Goal: Go to known website: Access a specific website the user already knows

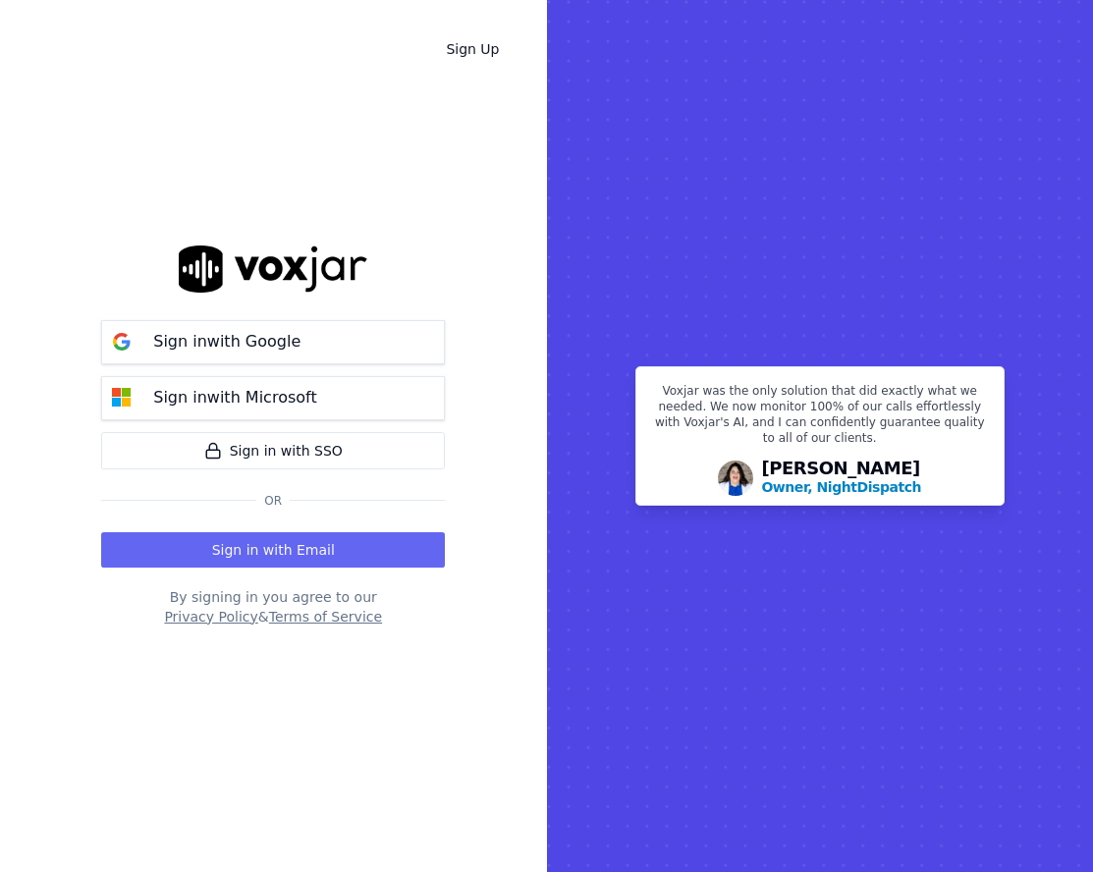
click at [311, 347] on button "Sign in with Google" at bounding box center [273, 342] width 344 height 44
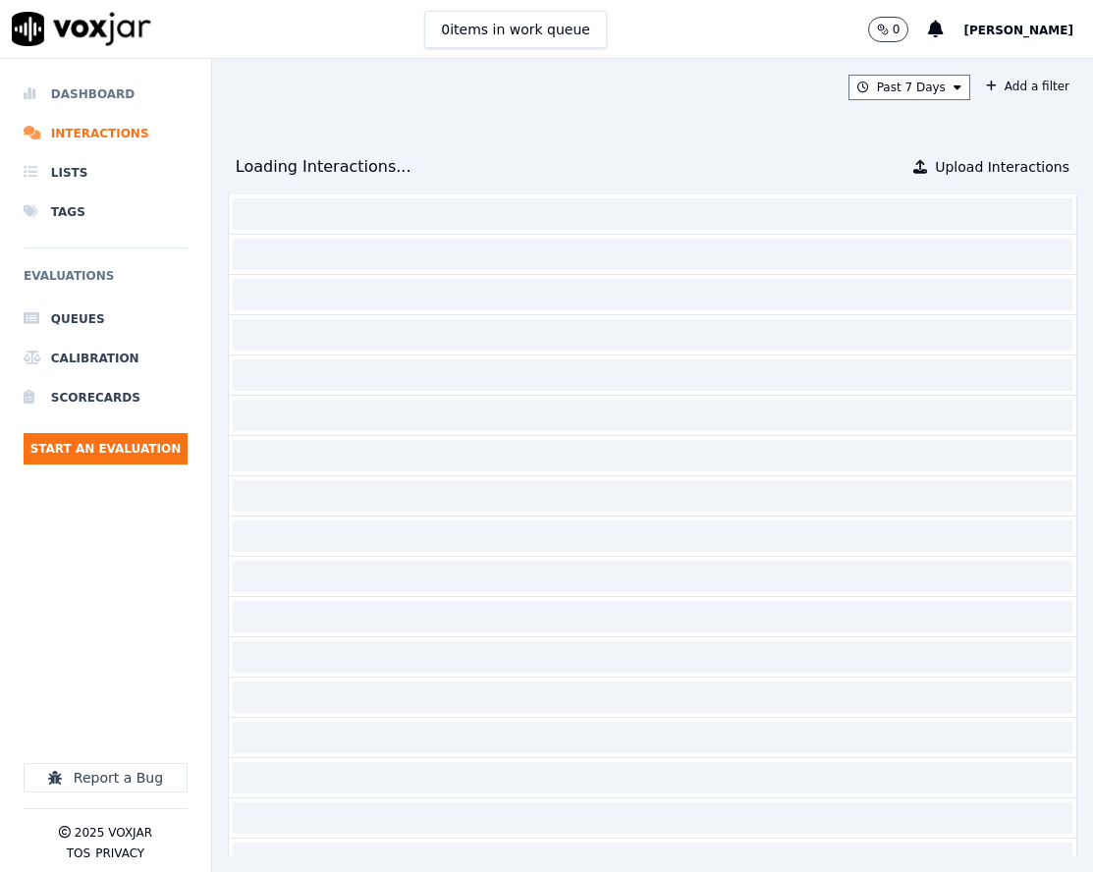
click at [124, 101] on li "Dashboard" at bounding box center [106, 94] width 164 height 39
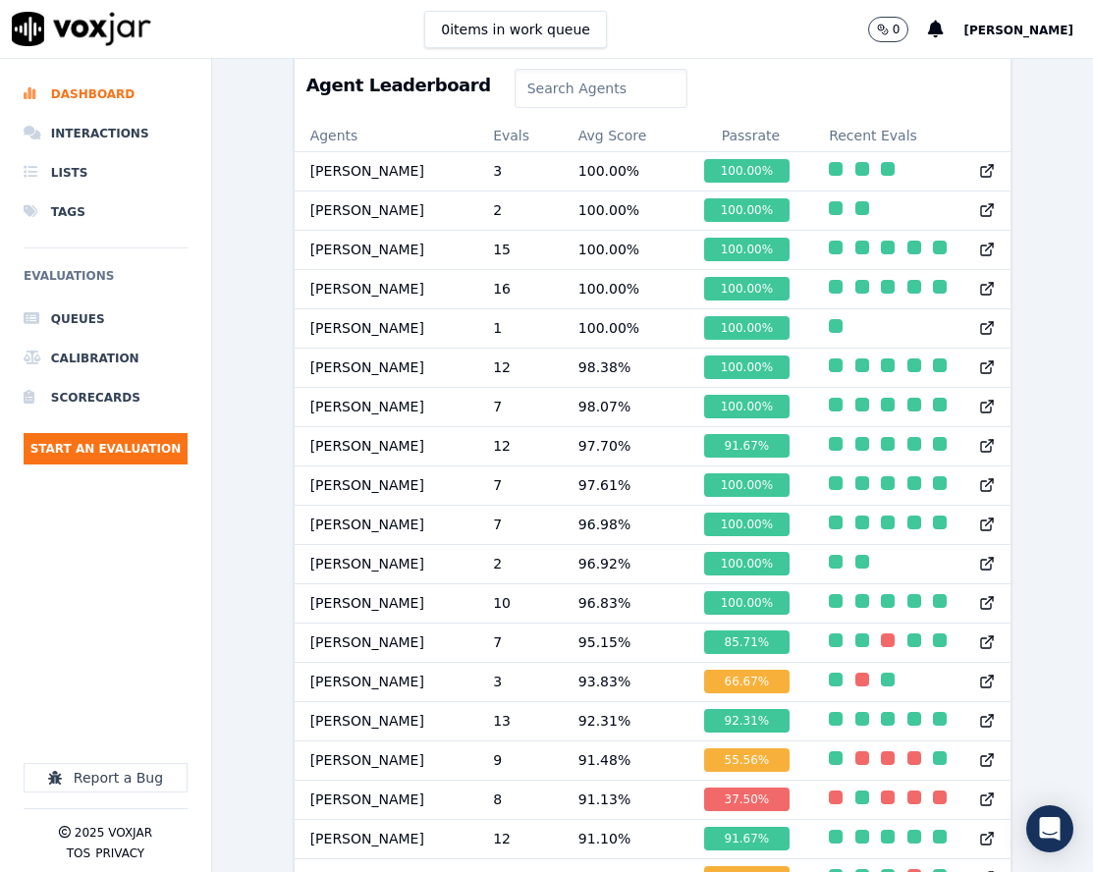
scroll to position [814, 0]
